Goal: Task Accomplishment & Management: Use online tool/utility

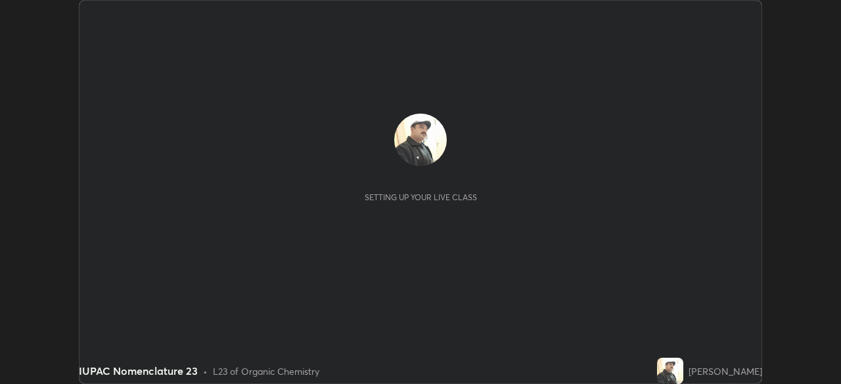
scroll to position [384, 841]
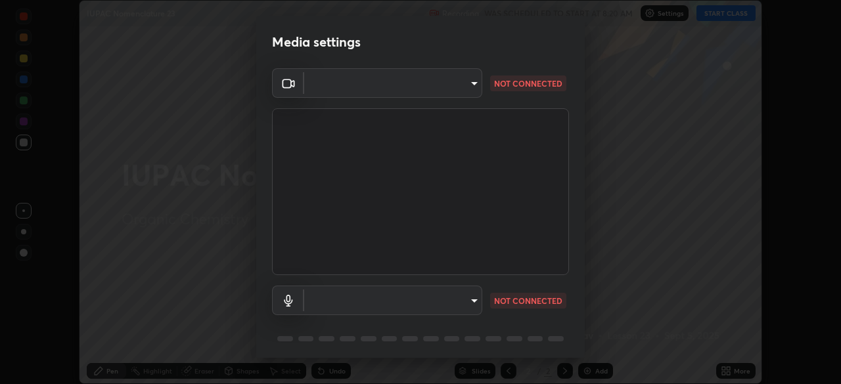
type input "26ea4645ce1167a88714ccf2a1c7b245e82c900ba769eb6e2bf526cec6792837"
type input "ef8aa637f57fc0333f9784769bf965df92e4fb51816de824fd7a6962ab809f6c"
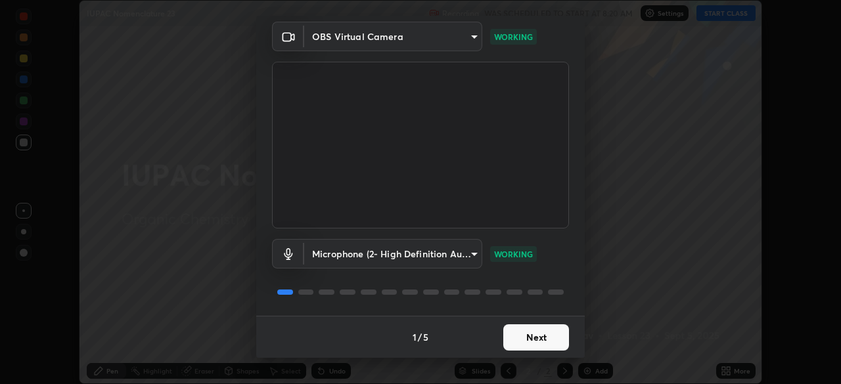
click at [527, 340] on button "Next" at bounding box center [536, 337] width 66 height 26
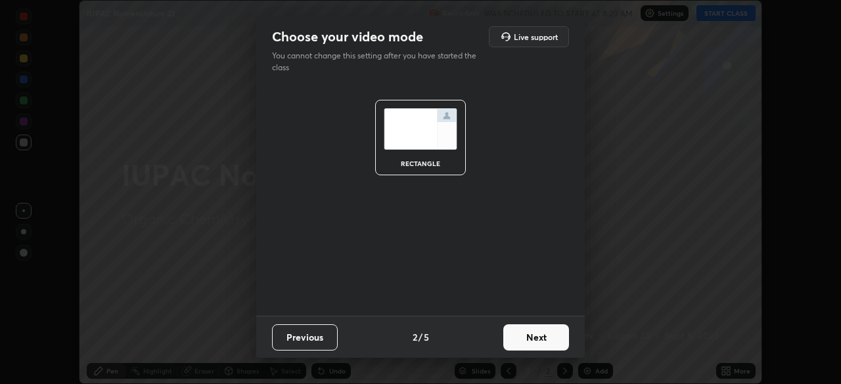
scroll to position [0, 0]
click at [529, 340] on button "Next" at bounding box center [536, 337] width 66 height 26
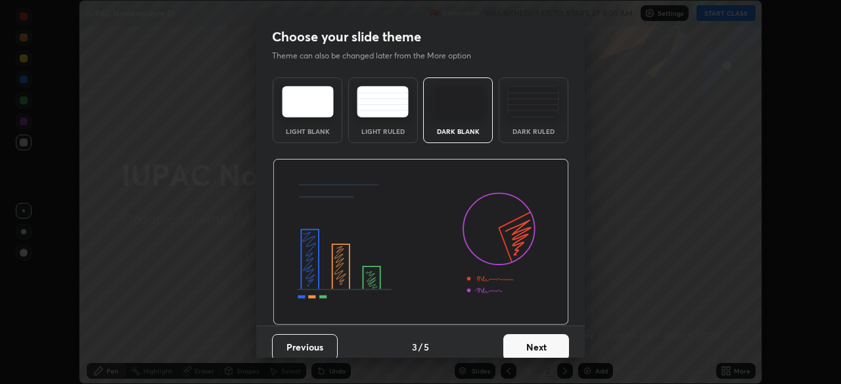
click at [531, 336] on button "Next" at bounding box center [536, 347] width 66 height 26
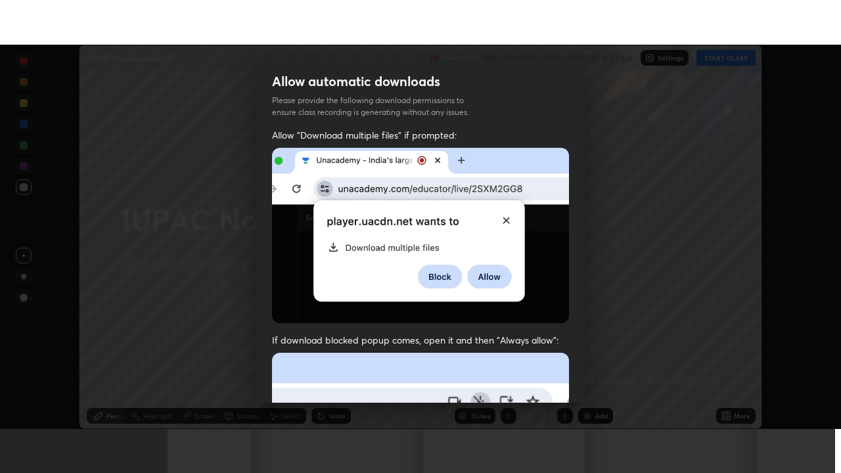
scroll to position [315, 0]
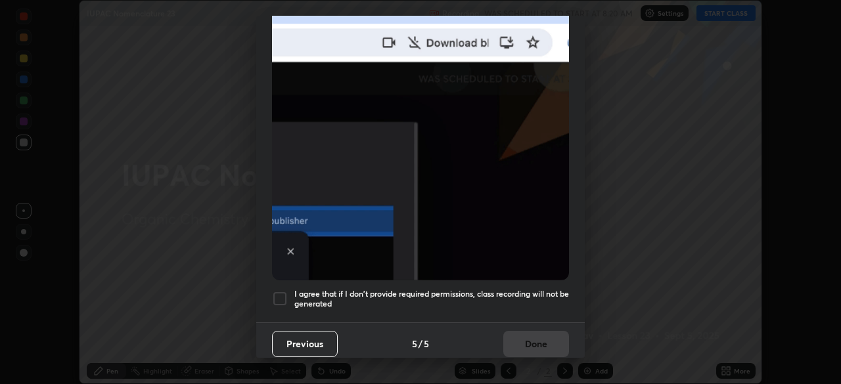
click at [507, 289] on h5 "I agree that if I don't provide required permissions, class recording will not …" at bounding box center [431, 299] width 275 height 20
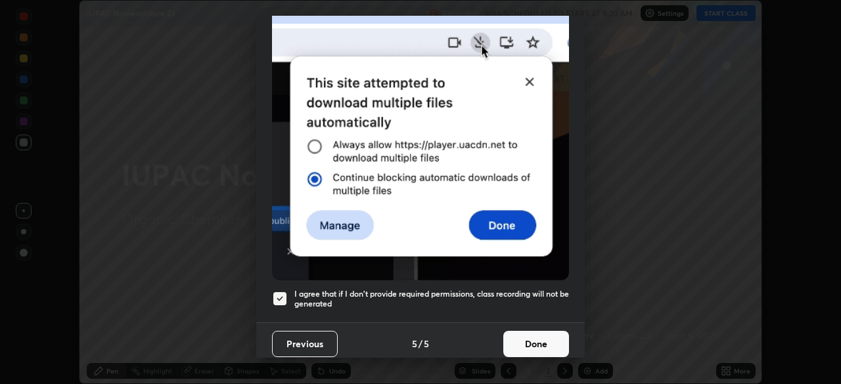
click at [525, 337] on button "Done" at bounding box center [536, 344] width 66 height 26
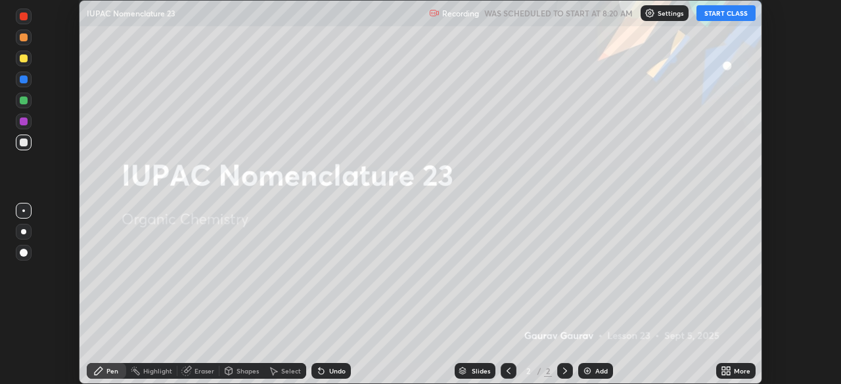
click at [713, 14] on button "START CLASS" at bounding box center [725, 13] width 59 height 16
click at [592, 369] on div "Add" at bounding box center [595, 371] width 35 height 16
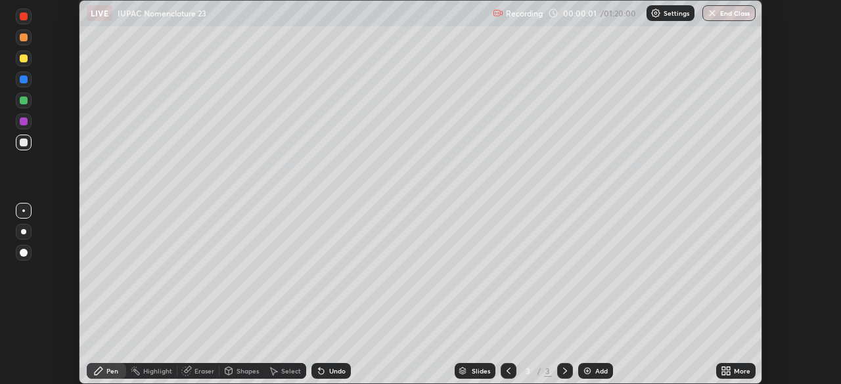
click at [736, 369] on div "More" at bounding box center [742, 371] width 16 height 7
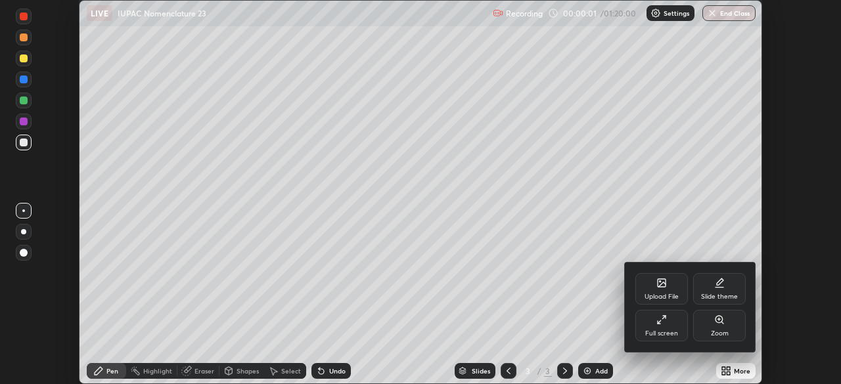
click at [657, 321] on icon at bounding box center [661, 320] width 11 height 11
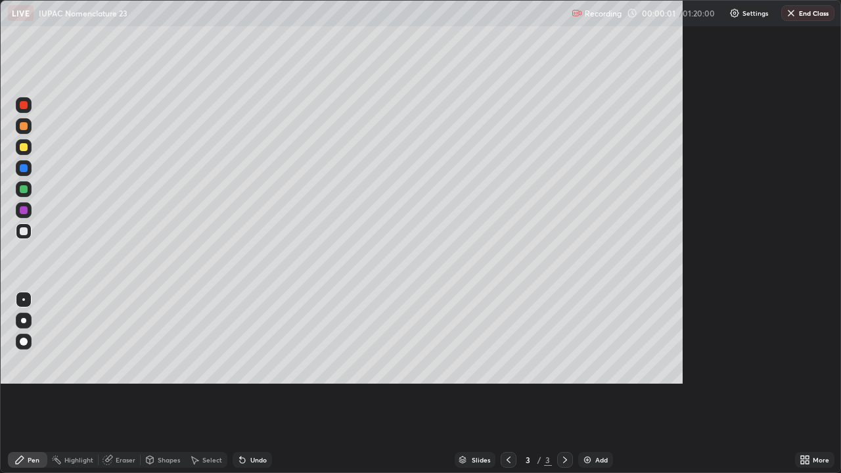
scroll to position [473, 841]
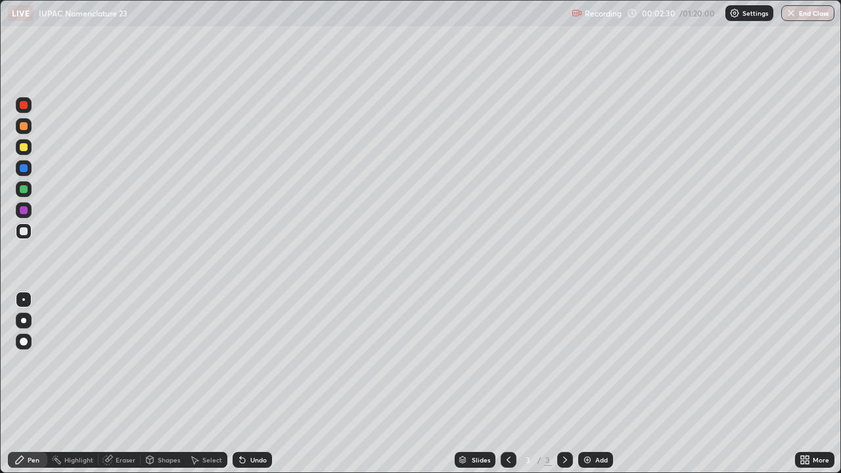
click at [29, 146] on div at bounding box center [24, 147] width 16 height 16
click at [26, 231] on div at bounding box center [24, 231] width 8 height 8
click at [121, 384] on div "Eraser" at bounding box center [126, 459] width 20 height 7
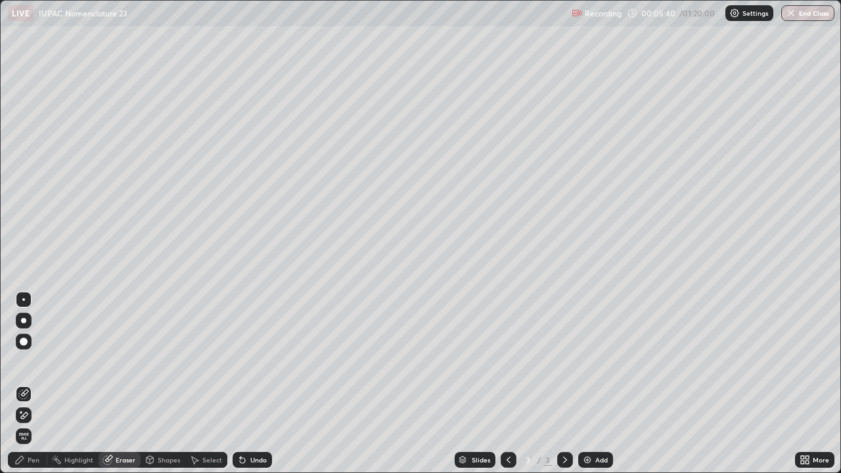
click at [34, 384] on div "Pen" at bounding box center [27, 460] width 39 height 16
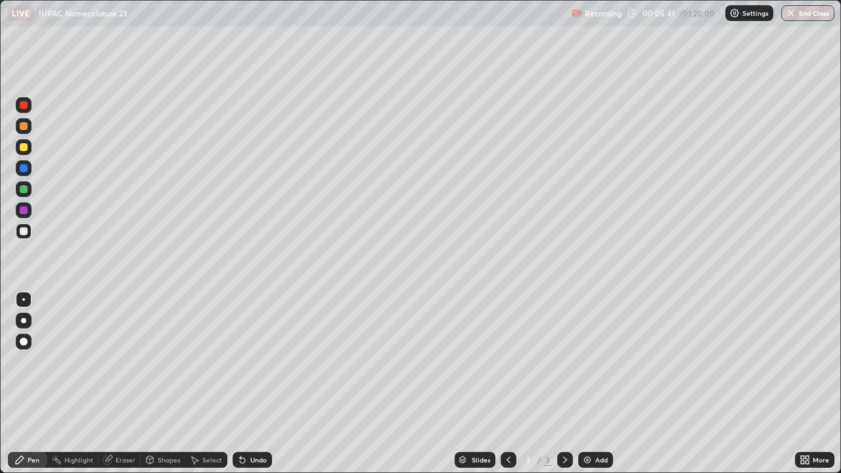
click at [26, 149] on div at bounding box center [24, 147] width 8 height 8
click at [595, 384] on div "Add" at bounding box center [601, 459] width 12 height 7
click at [24, 149] on div at bounding box center [24, 147] width 8 height 8
click at [25, 233] on div at bounding box center [24, 231] width 8 height 8
click at [590, 384] on img at bounding box center [587, 460] width 11 height 11
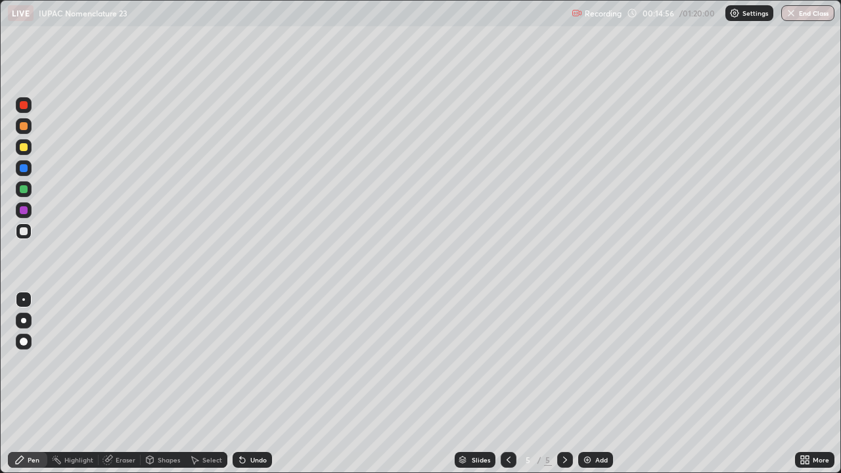
click at [593, 384] on div "Add" at bounding box center [595, 460] width 35 height 16
click at [245, 384] on icon at bounding box center [242, 460] width 11 height 11
click at [587, 384] on div "Add" at bounding box center [595, 460] width 35 height 16
click at [507, 384] on icon at bounding box center [508, 460] width 11 height 11
click at [589, 384] on img at bounding box center [587, 460] width 11 height 11
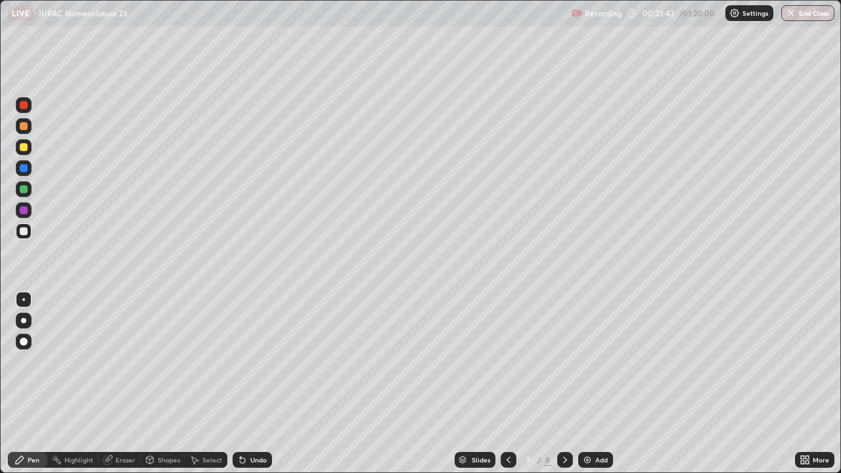
click at [27, 150] on div at bounding box center [24, 147] width 8 height 8
click at [593, 384] on div "Add" at bounding box center [595, 460] width 35 height 16
click at [29, 229] on div at bounding box center [24, 231] width 16 height 16
click at [507, 384] on icon at bounding box center [508, 460] width 11 height 11
click at [562, 384] on icon at bounding box center [565, 460] width 11 height 11
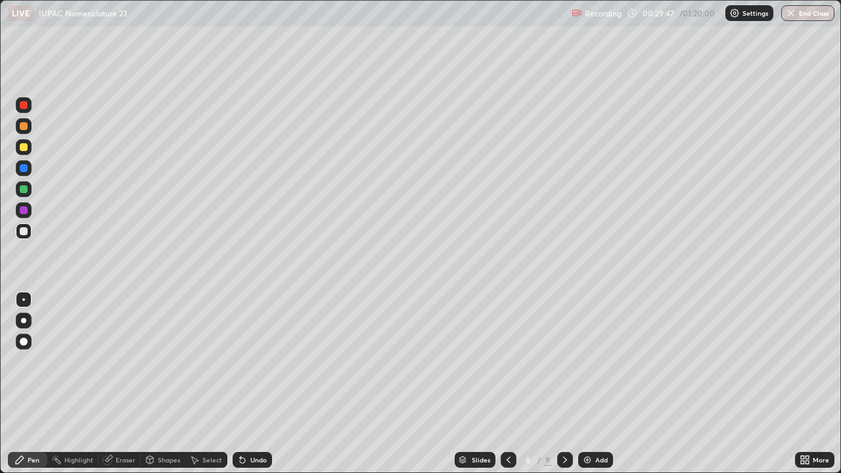
click at [594, 384] on div "Add" at bounding box center [595, 460] width 35 height 16
click at [255, 384] on div "Undo" at bounding box center [258, 459] width 16 height 7
click at [23, 148] on div at bounding box center [24, 147] width 8 height 8
click at [586, 384] on img at bounding box center [587, 460] width 11 height 11
click at [22, 228] on div at bounding box center [24, 231] width 8 height 8
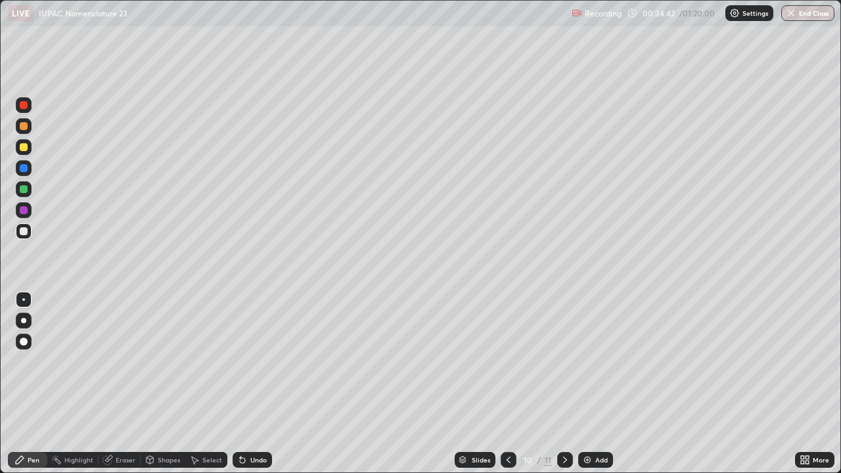
click at [254, 384] on div "Undo" at bounding box center [258, 459] width 16 height 7
click at [30, 151] on div at bounding box center [24, 147] width 16 height 16
click at [251, 384] on div "Undo" at bounding box center [258, 459] width 16 height 7
click at [252, 384] on div "Undo" at bounding box center [258, 459] width 16 height 7
click at [250, 384] on div "Undo" at bounding box center [252, 460] width 39 height 16
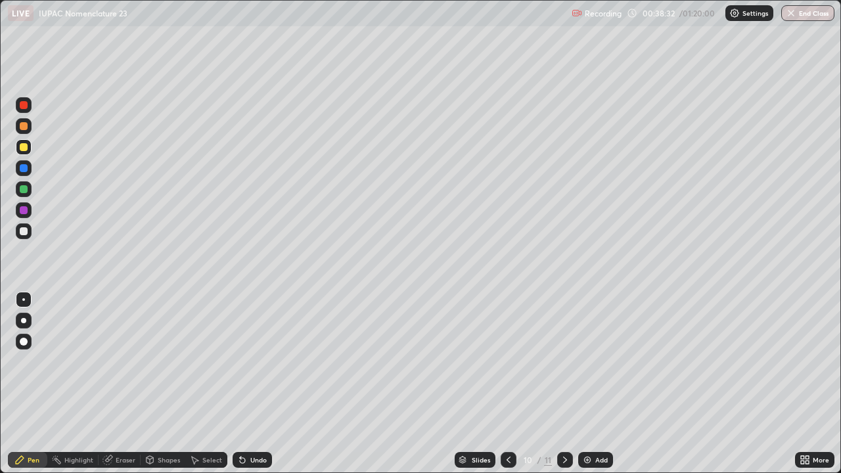
click at [250, 384] on div "Undo" at bounding box center [258, 459] width 16 height 7
click at [251, 384] on div "Undo" at bounding box center [258, 459] width 16 height 7
click at [587, 384] on img at bounding box center [587, 460] width 11 height 11
click at [245, 384] on div "Undo" at bounding box center [252, 460] width 39 height 16
click at [246, 384] on div "Undo" at bounding box center [252, 460] width 39 height 16
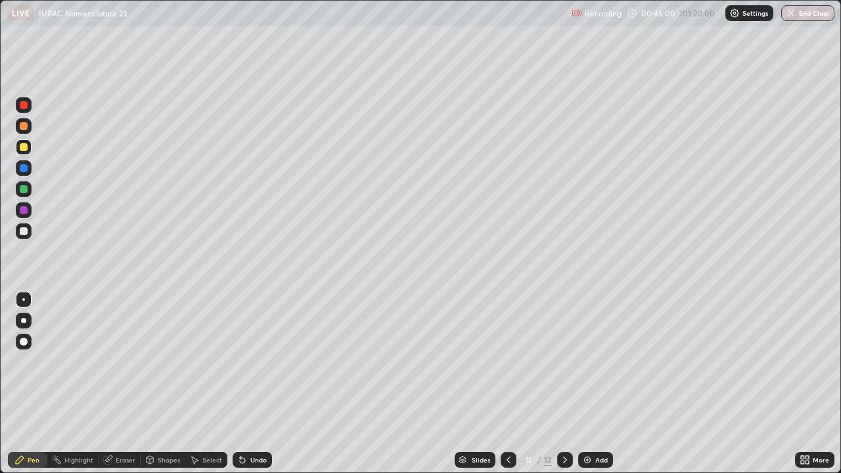
click at [247, 384] on div "Undo" at bounding box center [252, 460] width 39 height 16
click at [240, 384] on icon at bounding box center [242, 460] width 11 height 11
click at [250, 384] on div "Undo" at bounding box center [258, 459] width 16 height 7
click at [246, 384] on div "Undo" at bounding box center [252, 460] width 39 height 16
click at [247, 384] on div "Undo" at bounding box center [252, 460] width 39 height 16
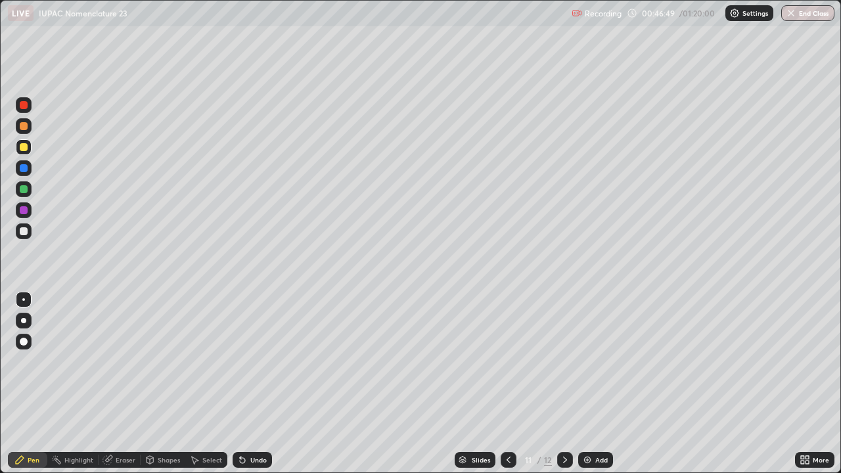
click at [252, 384] on div "Undo" at bounding box center [258, 459] width 16 height 7
click at [126, 384] on div "Eraser" at bounding box center [126, 459] width 20 height 7
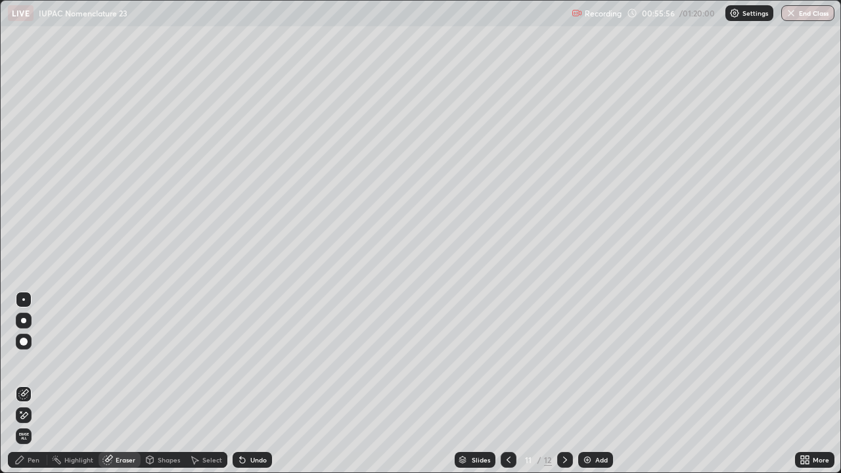
click at [24, 384] on icon at bounding box center [19, 460] width 11 height 11
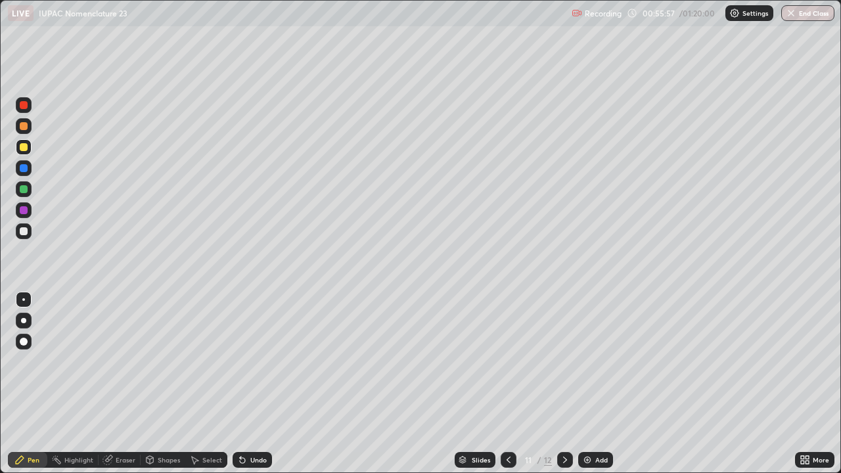
click at [24, 231] on div at bounding box center [24, 231] width 8 height 8
click at [248, 384] on div "Undo" at bounding box center [252, 460] width 39 height 16
click at [590, 384] on img at bounding box center [587, 460] width 11 height 11
click at [24, 147] on div at bounding box center [24, 147] width 8 height 8
click at [596, 384] on div "Add" at bounding box center [601, 459] width 12 height 7
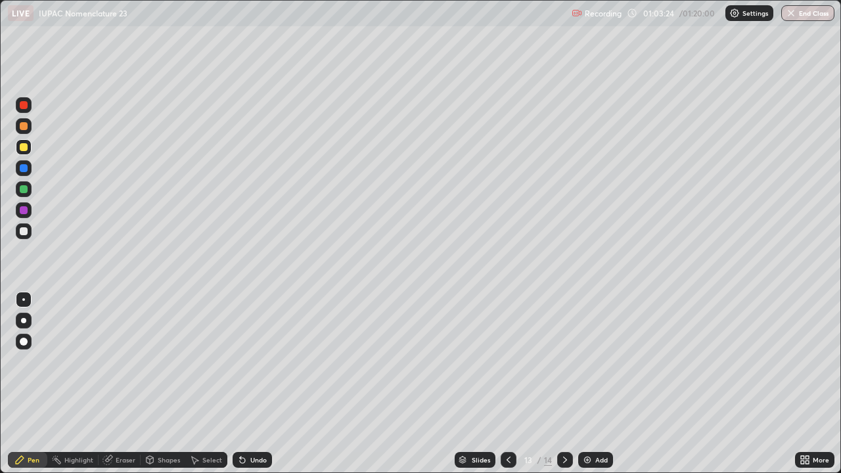
click at [31, 232] on div at bounding box center [24, 231] width 16 height 16
click at [592, 384] on div "Add" at bounding box center [595, 460] width 35 height 16
click at [27, 148] on div at bounding box center [24, 147] width 8 height 8
click at [508, 384] on icon at bounding box center [508, 460] width 11 height 11
click at [561, 384] on icon at bounding box center [565, 460] width 11 height 11
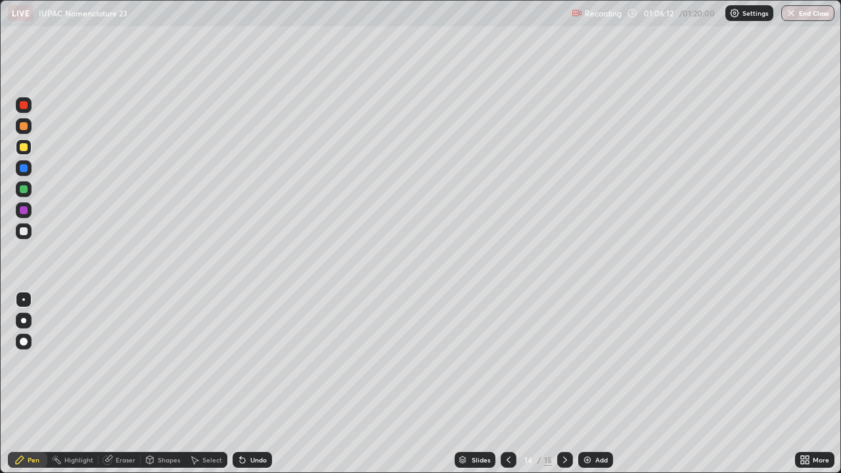
click at [507, 384] on icon at bounding box center [508, 460] width 11 height 11
click at [564, 384] on icon at bounding box center [565, 460] width 11 height 11
click at [27, 231] on div at bounding box center [24, 231] width 8 height 8
click at [507, 384] on icon at bounding box center [508, 460] width 11 height 11
click at [510, 384] on div at bounding box center [508, 460] width 16 height 16
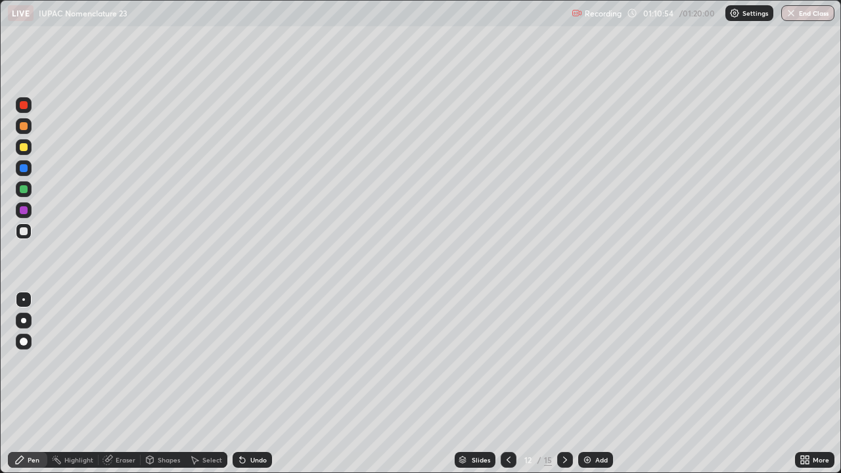
click at [565, 384] on icon at bounding box center [565, 460] width 11 height 11
click at [562, 384] on icon at bounding box center [565, 460] width 11 height 11
click at [507, 384] on icon at bounding box center [508, 460] width 11 height 11
click at [561, 384] on icon at bounding box center [565, 460] width 11 height 11
click at [822, 12] on button "End Class" at bounding box center [807, 13] width 53 height 16
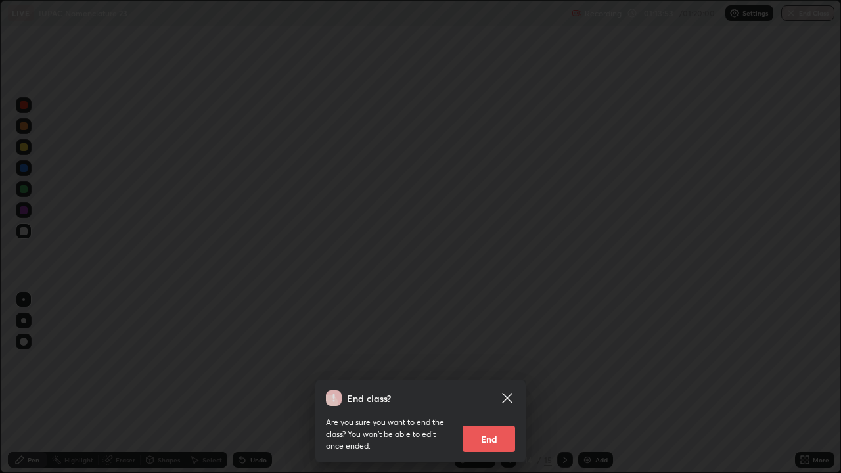
click at [488, 384] on button "End" at bounding box center [488, 439] width 53 height 26
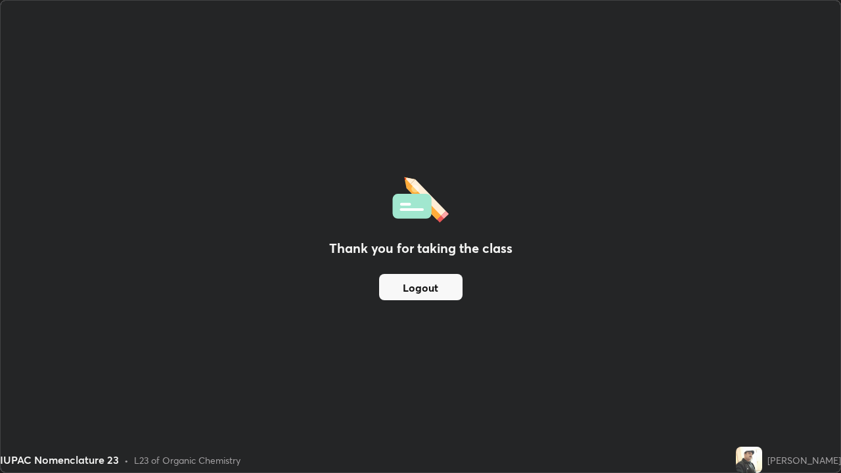
click at [431, 290] on button "Logout" at bounding box center [420, 287] width 83 height 26
